Goal: Find specific page/section: Find specific page/section

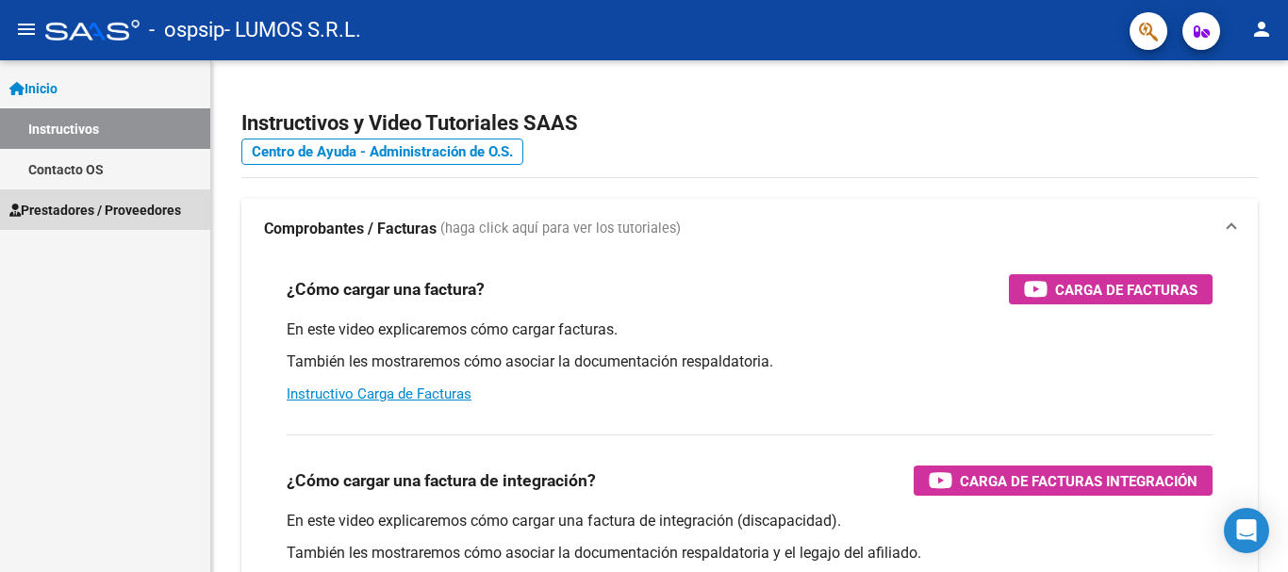
click at [128, 203] on span "Prestadores / Proveedores" at bounding box center [95, 210] width 172 height 21
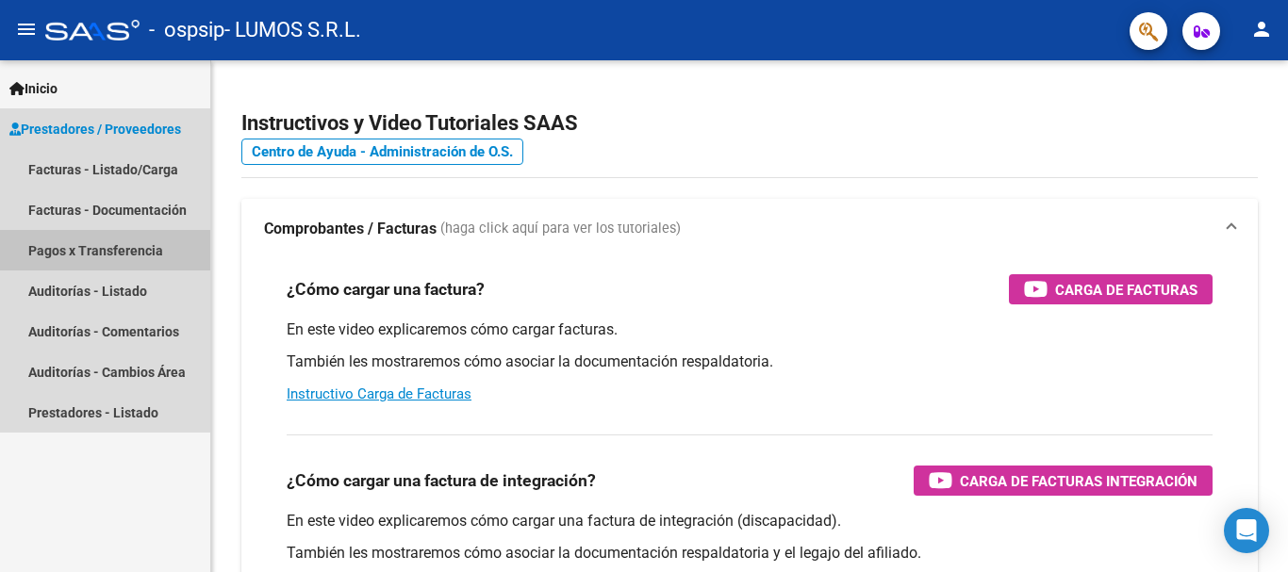
click at [156, 242] on link "Pagos x Transferencia" at bounding box center [105, 250] width 210 height 41
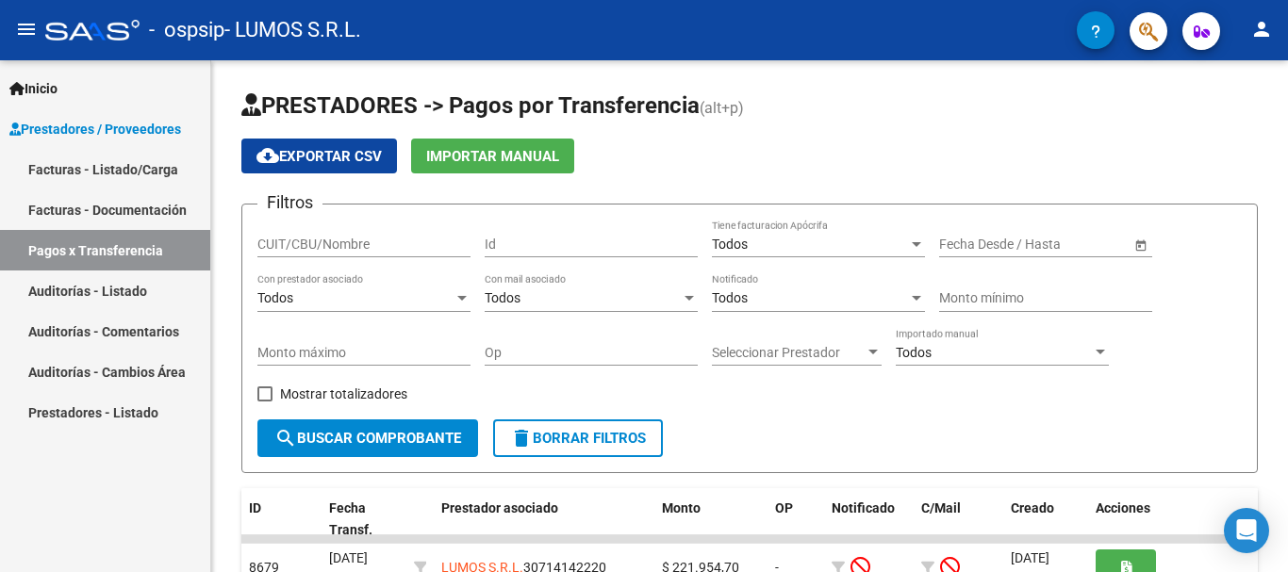
click at [141, 199] on link "Facturas - Documentación" at bounding box center [105, 210] width 210 height 41
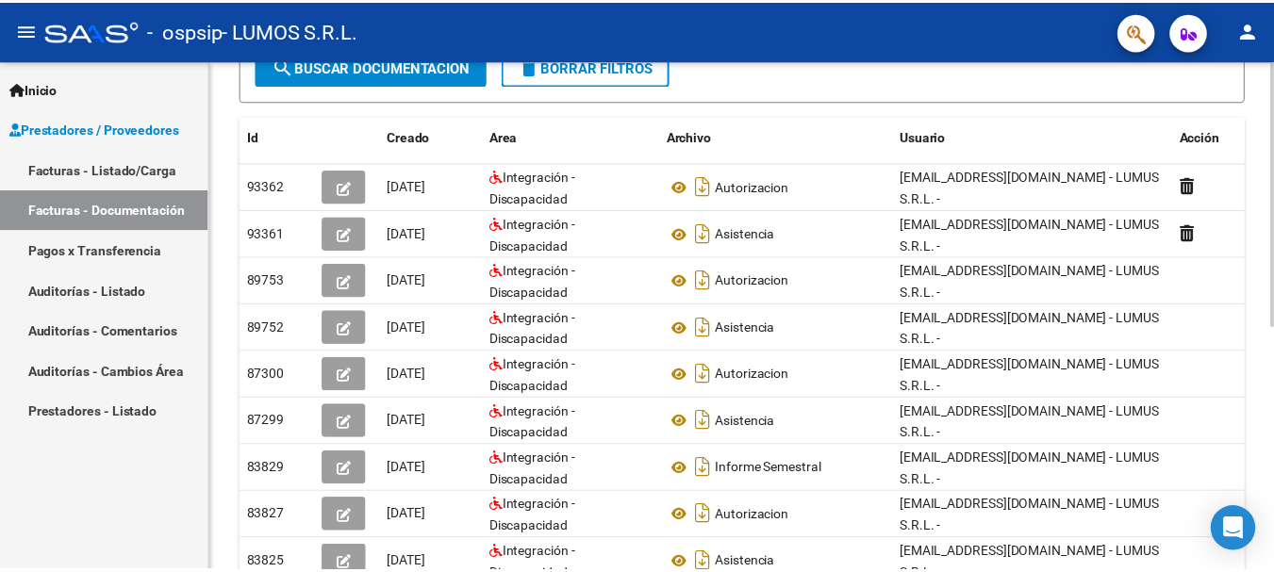
scroll to position [283, 0]
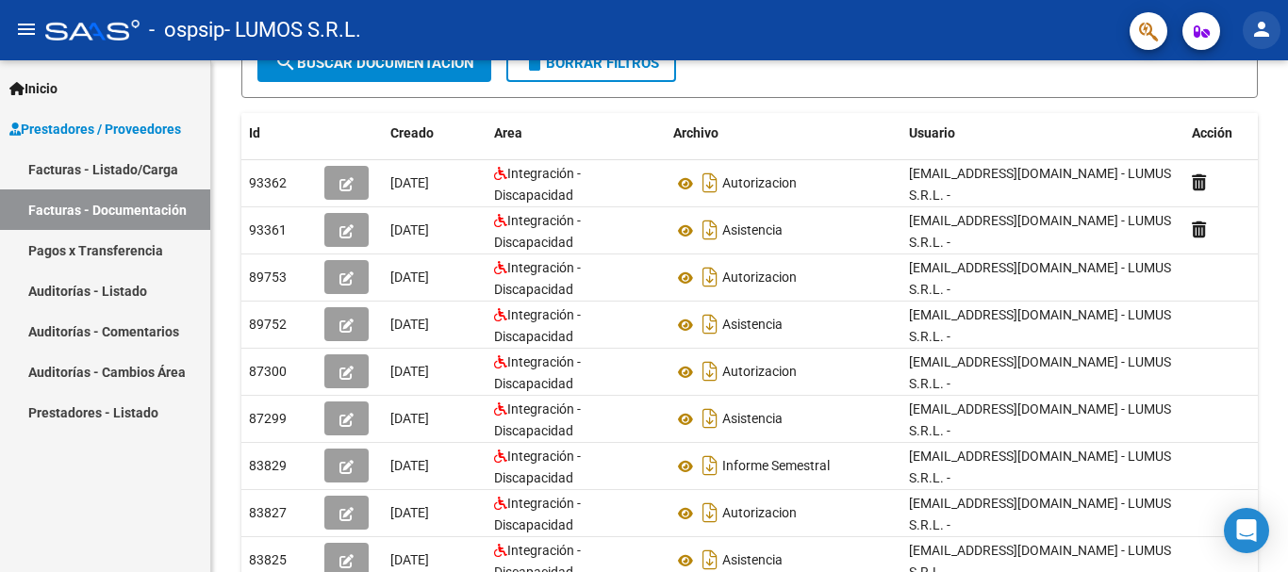
click at [1257, 36] on mat-icon "person" at bounding box center [1262, 29] width 23 height 23
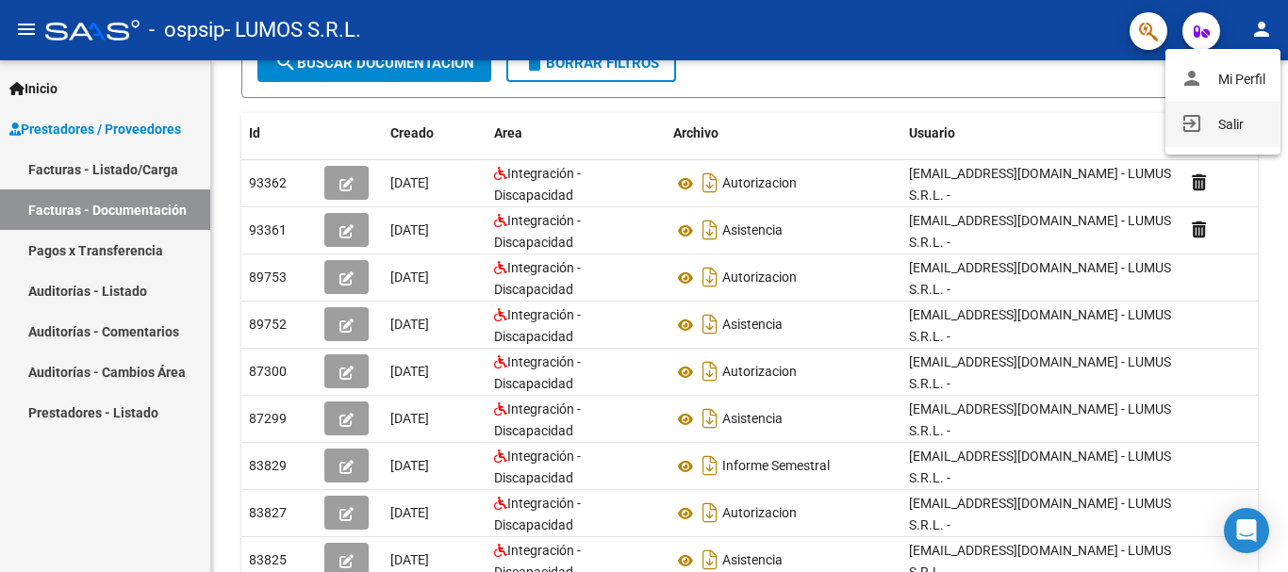
click at [1216, 123] on button "exit_to_app Salir" at bounding box center [1223, 124] width 115 height 45
